Goal: Task Accomplishment & Management: Complete application form

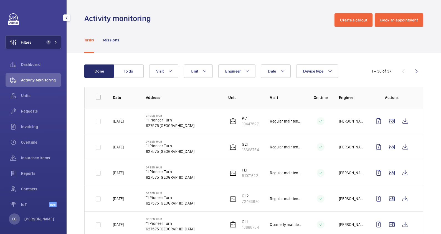
click at [47, 41] on span "1" at bounding box center [48, 42] width 4 height 4
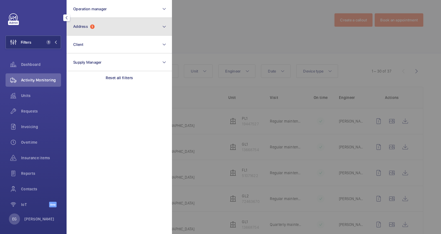
click at [126, 31] on button "Address 1" at bounding box center [119, 27] width 105 height 18
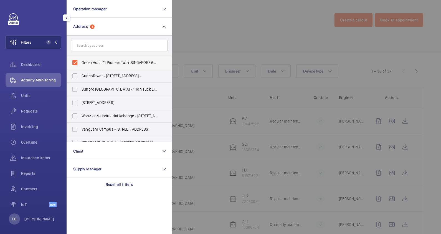
click at [96, 62] on span "Green Hub - 11 Pioneer Turn, SINGAPORE 627575" at bounding box center [120, 63] width 76 height 6
click at [80, 62] on input "Green Hub - 11 Pioneer Turn, SINGAPORE 627575" at bounding box center [74, 62] width 11 height 11
checkbox input "false"
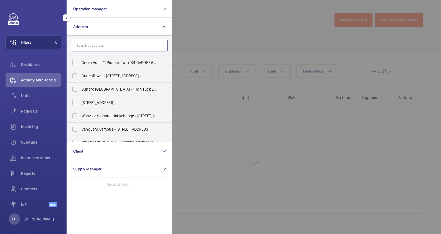
click at [98, 47] on input "text" at bounding box center [119, 46] width 97 height 12
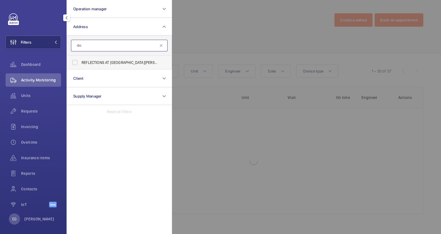
type input "rbc"
click at [104, 62] on span "REFLECTIONS AT BUKIT CHANDU ( RBC ) - Reflections at Bukit Chandu, SINGAPORE 11…" at bounding box center [120, 63] width 76 height 6
click at [80, 62] on input "REFLECTIONS AT BUKIT CHANDU ( RBC ) - Reflections at Bukit Chandu, SINGAPORE 11…" at bounding box center [74, 62] width 11 height 11
checkbox input "true"
click at [212, 35] on div at bounding box center [392, 117] width 441 height 234
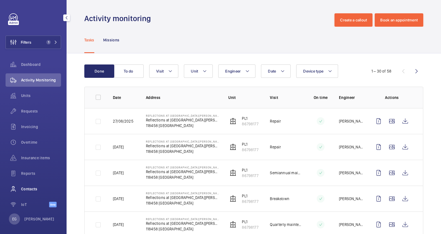
click at [37, 189] on span "Contacts" at bounding box center [41, 189] width 40 height 6
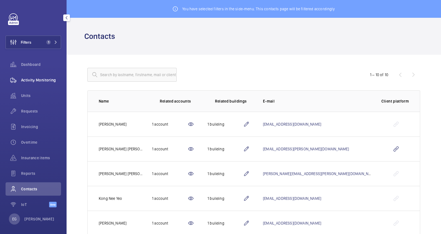
click at [44, 77] on div "Activity Monitoring" at bounding box center [34, 79] width 56 height 13
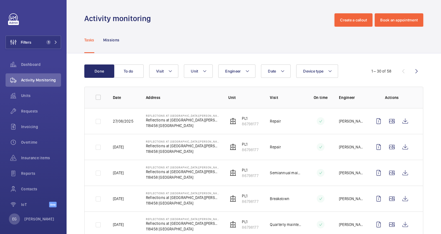
scroll to position [34, 0]
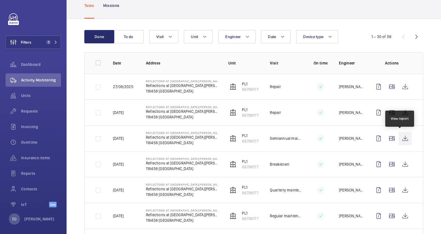
click at [404, 139] on wm-front-icon-button at bounding box center [405, 138] width 13 height 13
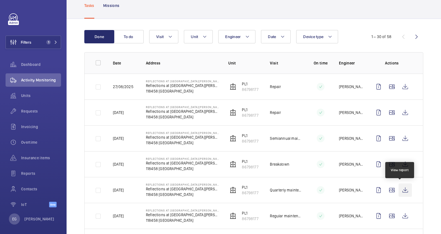
click at [402, 189] on wm-front-icon-button at bounding box center [405, 189] width 13 height 13
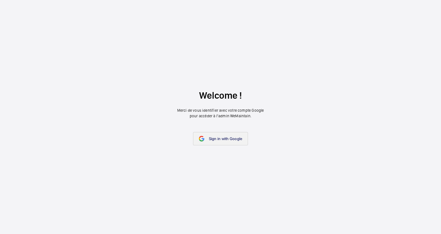
click at [230, 140] on span "Sign in with Google" at bounding box center [226, 138] width 34 height 4
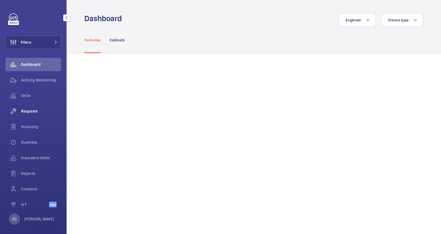
drag, startPoint x: 28, startPoint y: 107, endPoint x: 32, endPoint y: 109, distance: 4.1
click at [28, 107] on div "Requests" at bounding box center [34, 110] width 56 height 13
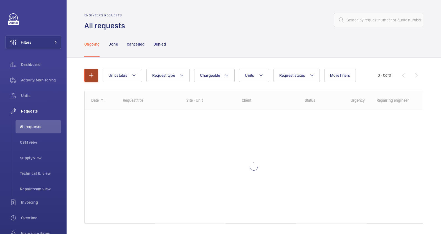
click at [88, 76] on mat-icon "button" at bounding box center [91, 75] width 7 height 7
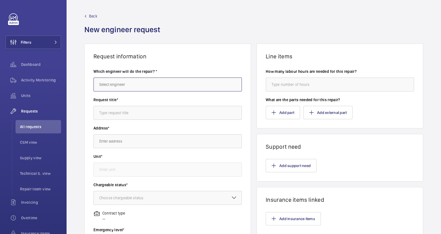
click at [143, 89] on input "text" at bounding box center [168, 84] width 149 height 14
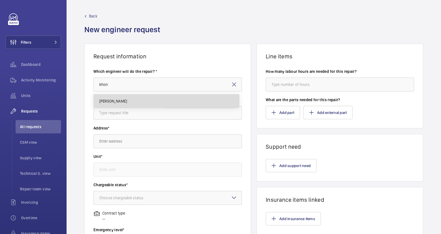
click at [166, 102] on mat-option "Kun Tak Khong" at bounding box center [166, 100] width 145 height 13
type input "Kun Tak Khong"
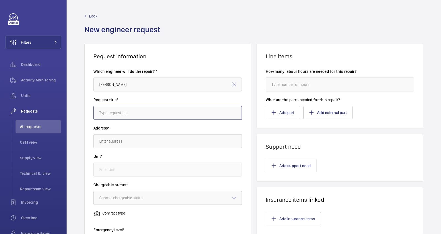
click at [159, 112] on input "text" at bounding box center [168, 113] width 149 height 14
paste input "rewinding of transformer coil"
click at [99, 113] on input "rewinding of transformer coil" at bounding box center [168, 113] width 149 height 14
type input "18CS - rewinding of transformer coil"
click at [125, 139] on input "text" at bounding box center [168, 141] width 149 height 14
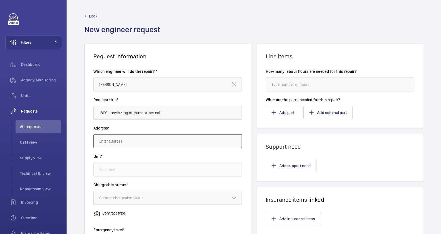
click at [122, 141] on input "text" at bounding box center [168, 141] width 149 height 14
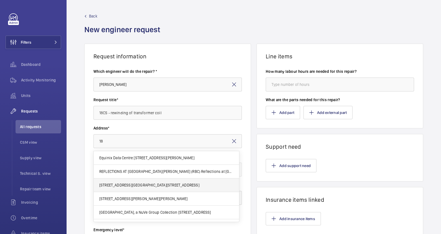
click at [132, 183] on span "18 Cross Street Exchange 18 Cross St, - SINGAPORE" at bounding box center [149, 185] width 100 height 6
type input "18 Cross Street Exchange 18 Cross St, - SINGAPORE"
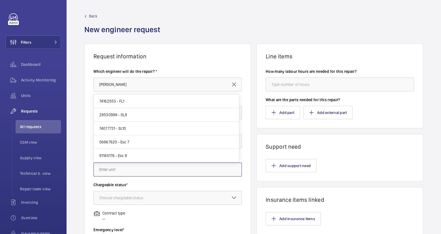
click at [126, 166] on input "text" at bounding box center [168, 169] width 149 height 14
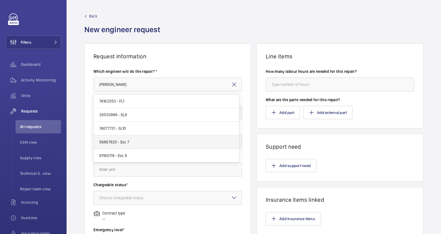
click at [155, 144] on mat-option "56867620 - Esc 7" at bounding box center [166, 142] width 145 height 14
type input "56867620 - Esc 7"
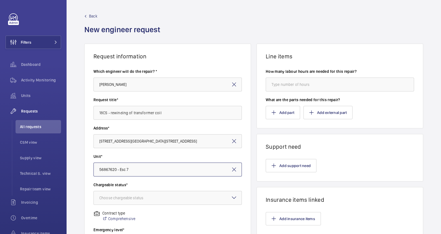
scroll to position [104, 0]
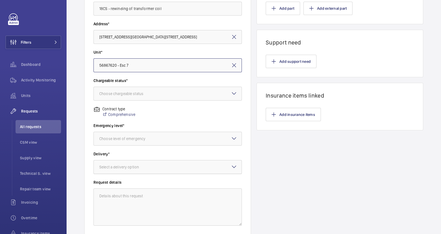
click at [141, 165] on div "Select a delivery option" at bounding box center [126, 167] width 54 height 6
click at [134, 137] on div "Choose level of emergency" at bounding box center [129, 139] width 60 height 6
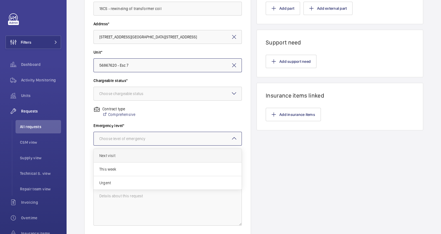
click at [124, 157] on span "Next visit" at bounding box center [167, 156] width 137 height 6
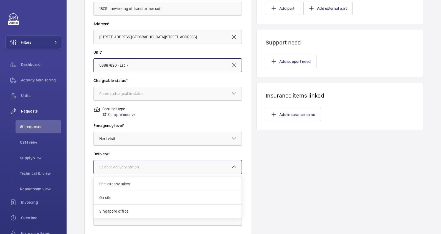
click at [124, 161] on div at bounding box center [168, 166] width 148 height 13
click at [119, 195] on span "On site" at bounding box center [167, 198] width 137 height 6
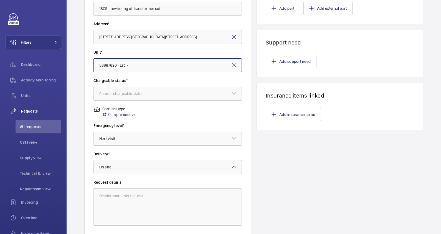
click at [137, 87] on div at bounding box center [168, 93] width 148 height 13
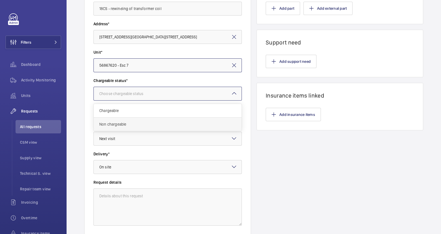
click at [126, 124] on span "Non chargeable" at bounding box center [167, 124] width 137 height 6
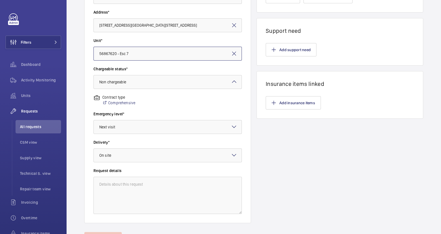
scroll to position [40, 0]
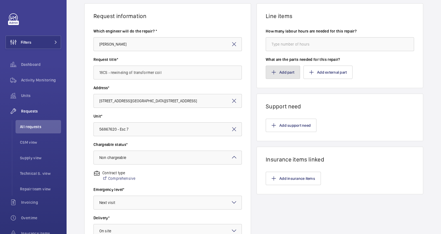
click at [285, 71] on button "Add part" at bounding box center [283, 72] width 34 height 13
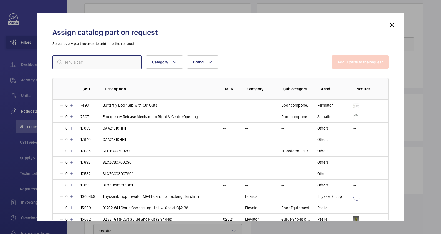
click at [122, 63] on input "text" at bounding box center [96, 62] width 89 height 14
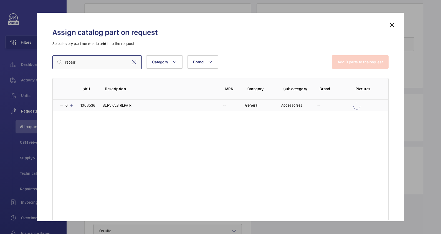
type input "repair"
click at [137, 105] on td "SERVICES REPAIR" at bounding box center [156, 105] width 120 height 11
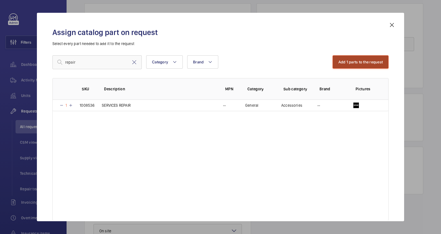
click at [365, 62] on button "Add 1 parts to the request" at bounding box center [361, 61] width 56 height 13
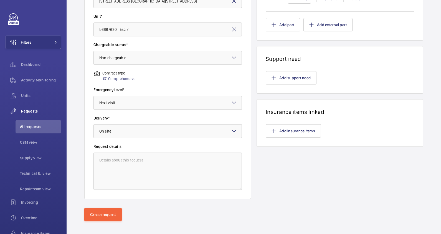
scroll to position [144, 0]
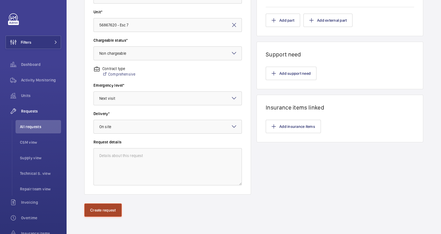
click at [98, 207] on button "Create request" at bounding box center [102, 209] width 37 height 13
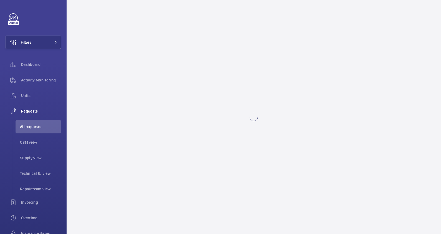
scroll to position [0, 0]
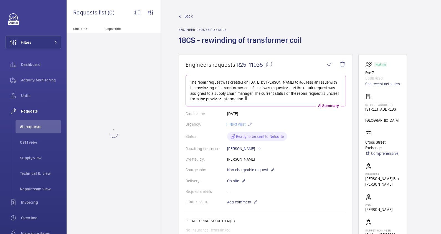
click at [269, 65] on mat-icon at bounding box center [269, 64] width 7 height 7
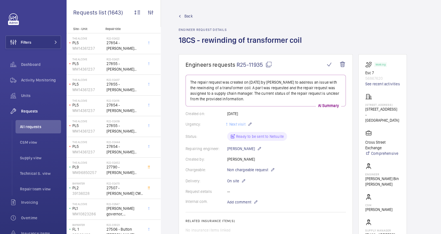
click at [185, 16] on span "Back" at bounding box center [189, 16] width 8 height 6
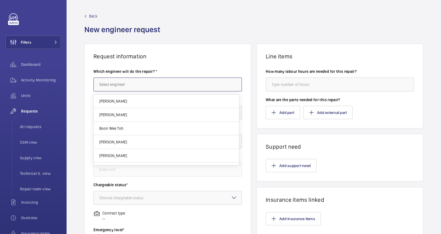
click at [119, 86] on input "text" at bounding box center [168, 84] width 149 height 14
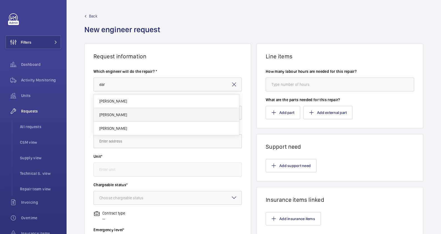
click at [122, 112] on mat-option "Daryll Kang" at bounding box center [166, 115] width 145 height 14
type input "Daryll Kang"
click at [124, 109] on input "text" at bounding box center [168, 113] width 149 height 14
paste input "To supply labor and tools for troubleshooting lift fault"
click at [99, 114] on input "To supply labor and tools for troubleshooting lift fault" at bounding box center [168, 113] width 149 height 14
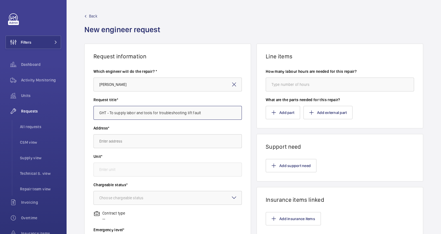
click at [213, 114] on input "GHT - To supply labor and tools for troubleshooting lift fault" at bounding box center [168, 113] width 149 height 14
type input "GHT - To supply labor and tools for troubleshooting lift fault PL4"
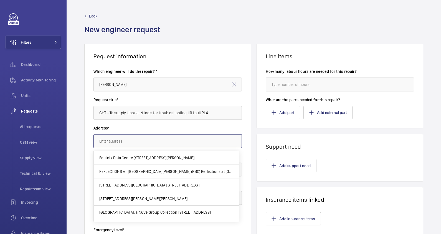
click at [201, 143] on input "text" at bounding box center [168, 141] width 149 height 14
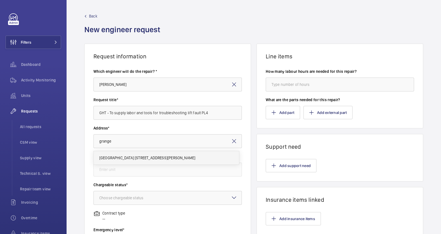
click at [140, 156] on span "Grange Heights 21 St Thomas Walk, 238104 SINGAPORE" at bounding box center [147, 158] width 96 height 6
type input "Grange Heights 21 St Thomas Walk, 238104 SINGAPORE"
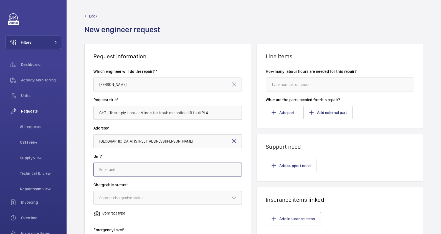
click at [135, 169] on input "text" at bounding box center [168, 169] width 149 height 14
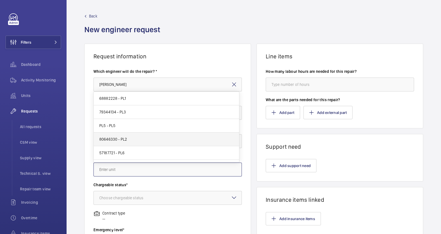
scroll to position [11, 0]
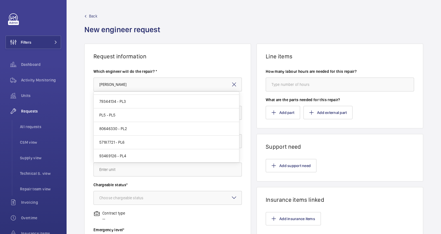
click at [137, 157] on mat-option "93469126 - PL4" at bounding box center [166, 155] width 145 height 13
type input "93469126 - PL4"
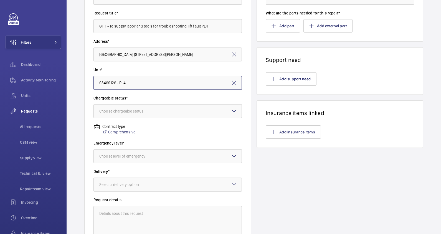
scroll to position [104, 0]
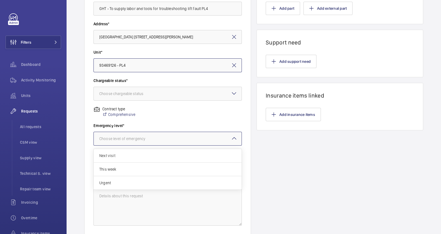
click at [131, 141] on div at bounding box center [168, 138] width 148 height 13
click at [125, 156] on span "Next visit" at bounding box center [167, 156] width 137 height 6
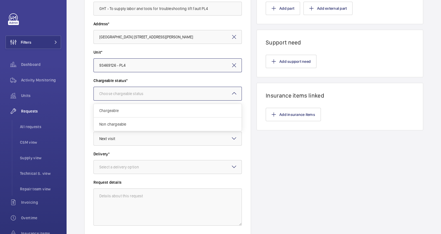
click at [128, 91] on div "Choose chargeable status" at bounding box center [128, 94] width 58 height 6
click at [122, 124] on span "Non chargeable" at bounding box center [167, 124] width 137 height 6
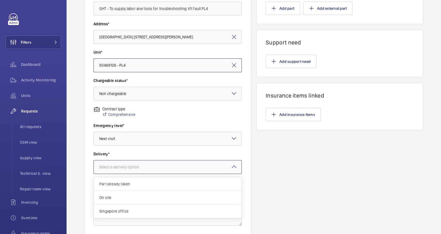
click at [124, 168] on div "Select a delivery option" at bounding box center [126, 167] width 54 height 6
click at [125, 198] on span "On site" at bounding box center [167, 198] width 137 height 6
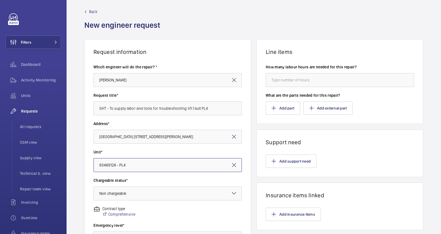
scroll to position [0, 0]
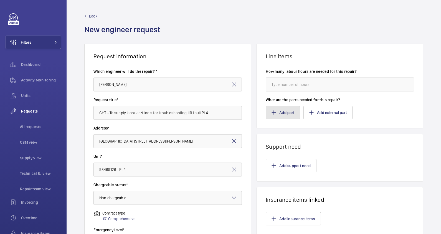
click at [278, 108] on button "Add part" at bounding box center [283, 112] width 34 height 13
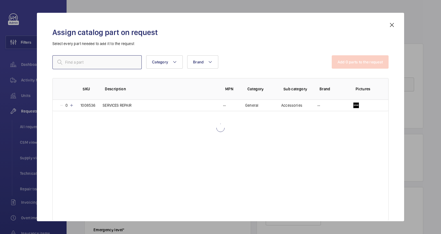
click at [94, 66] on input "text" at bounding box center [96, 62] width 89 height 14
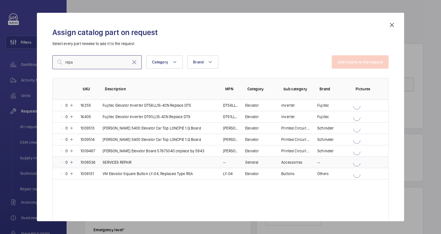
type input "repa"
click at [125, 161] on p "SERVICES REPAIR" at bounding box center [117, 162] width 29 height 6
click at [366, 60] on button "Add 1 parts to the request" at bounding box center [361, 61] width 56 height 13
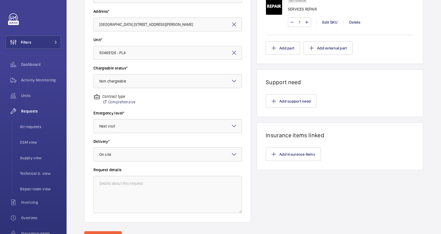
scroll to position [144, 0]
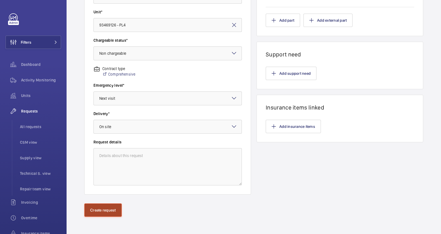
click at [99, 210] on button "Create request" at bounding box center [102, 209] width 37 height 13
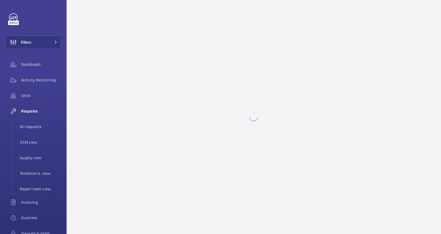
scroll to position [0, 0]
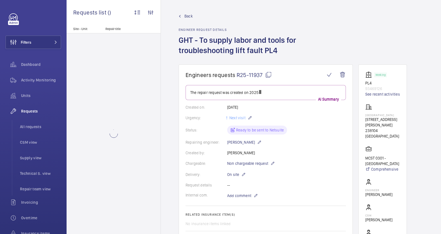
click at [272, 75] on h1 "Engineers requests R25-11937" at bounding box center [256, 74] width 140 height 7
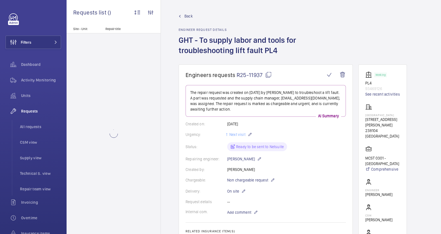
click at [270, 74] on mat-icon at bounding box center [268, 74] width 7 height 7
